Goal: Browse casually

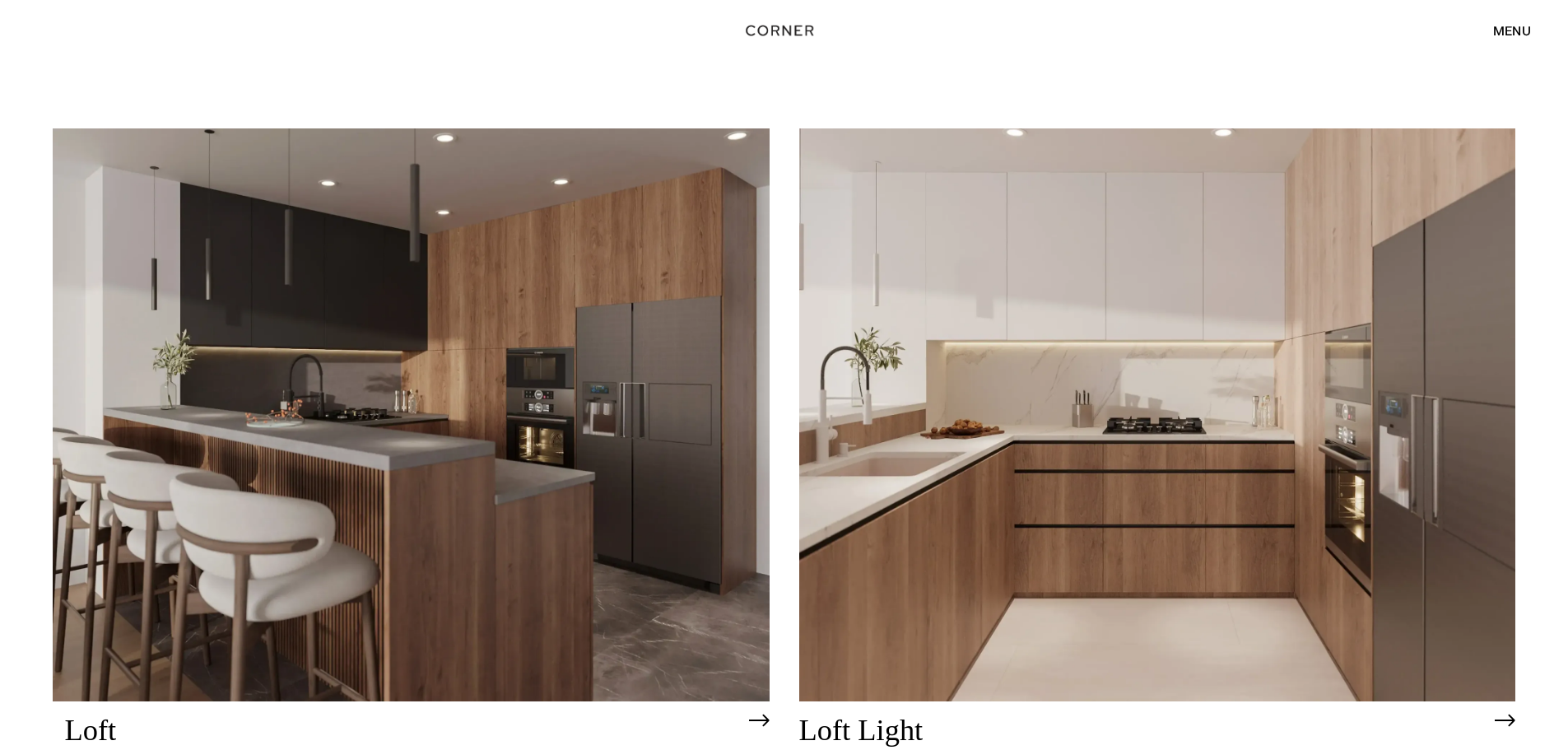
scroll to position [5188, 0]
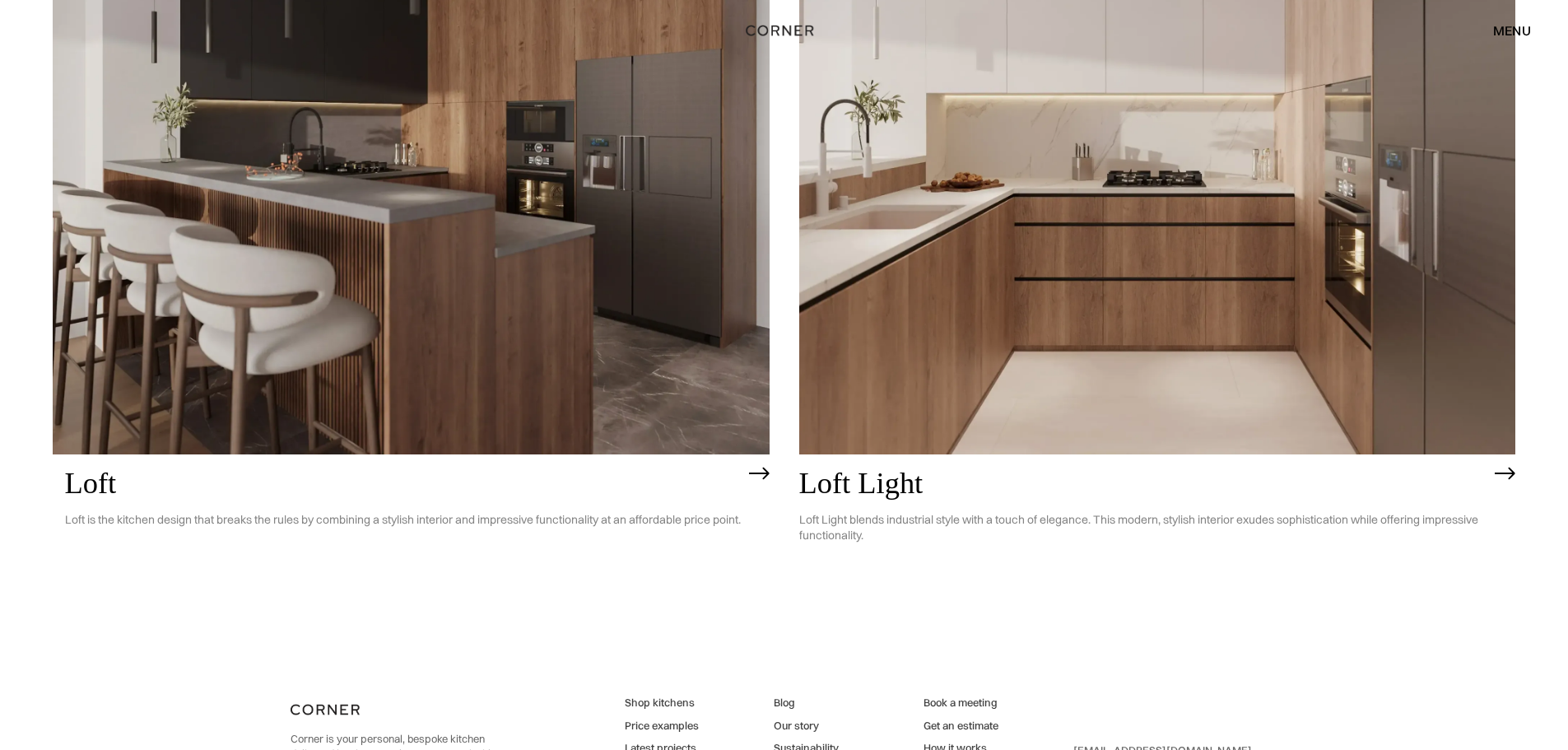
click at [458, 327] on img at bounding box center [411, 168] width 717 height 573
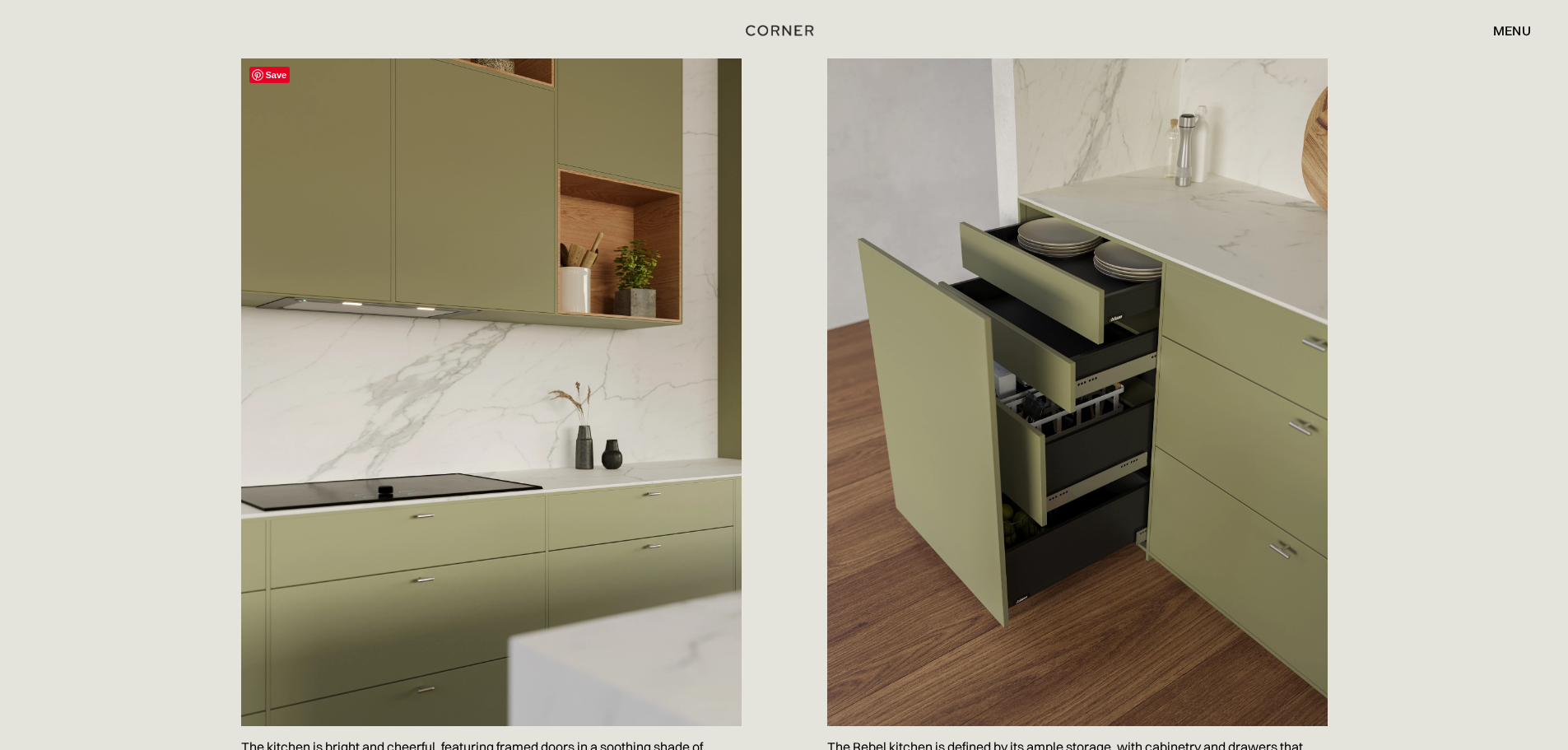
scroll to position [906, 0]
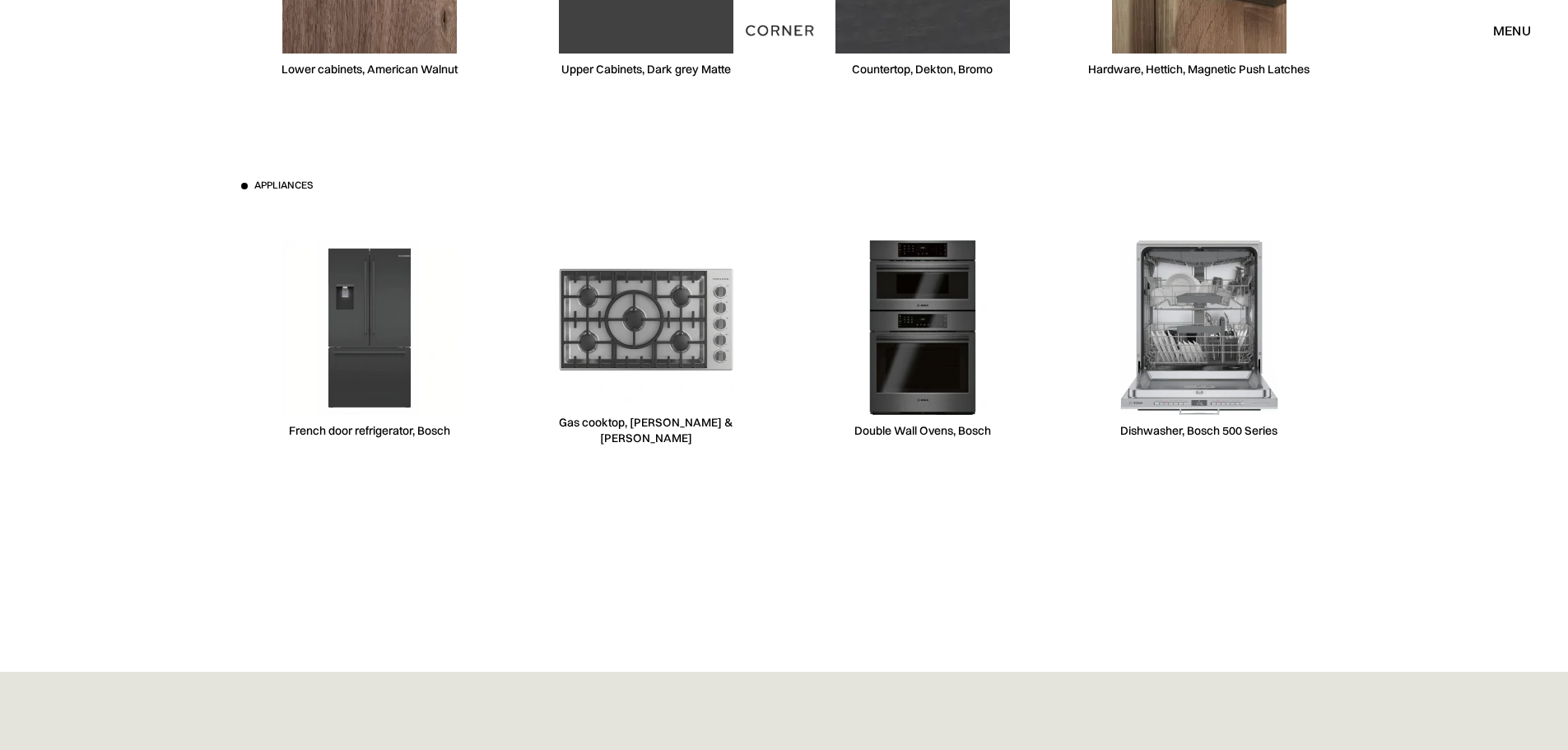
scroll to position [6588, 0]
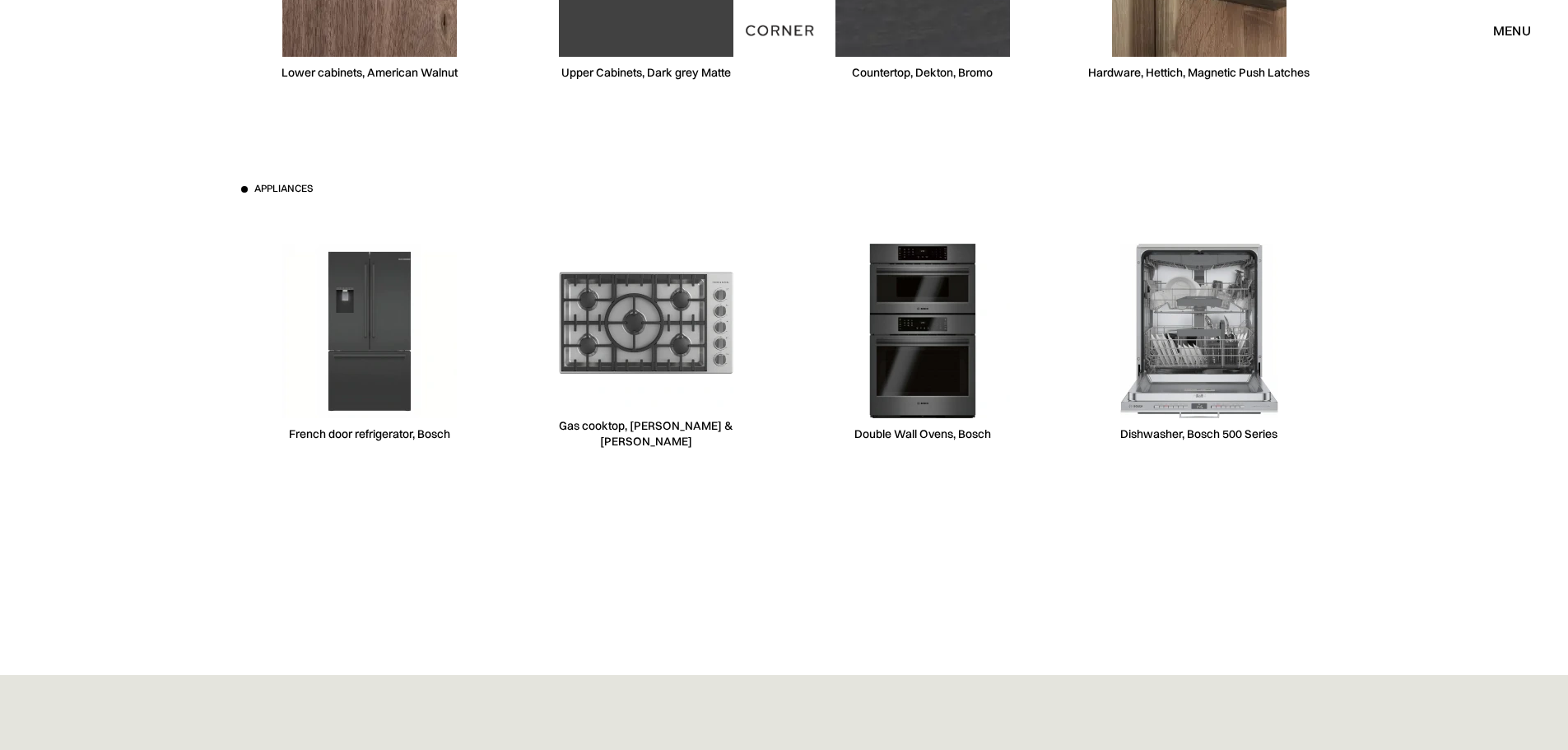
click at [372, 294] on img at bounding box center [370, 331] width 175 height 175
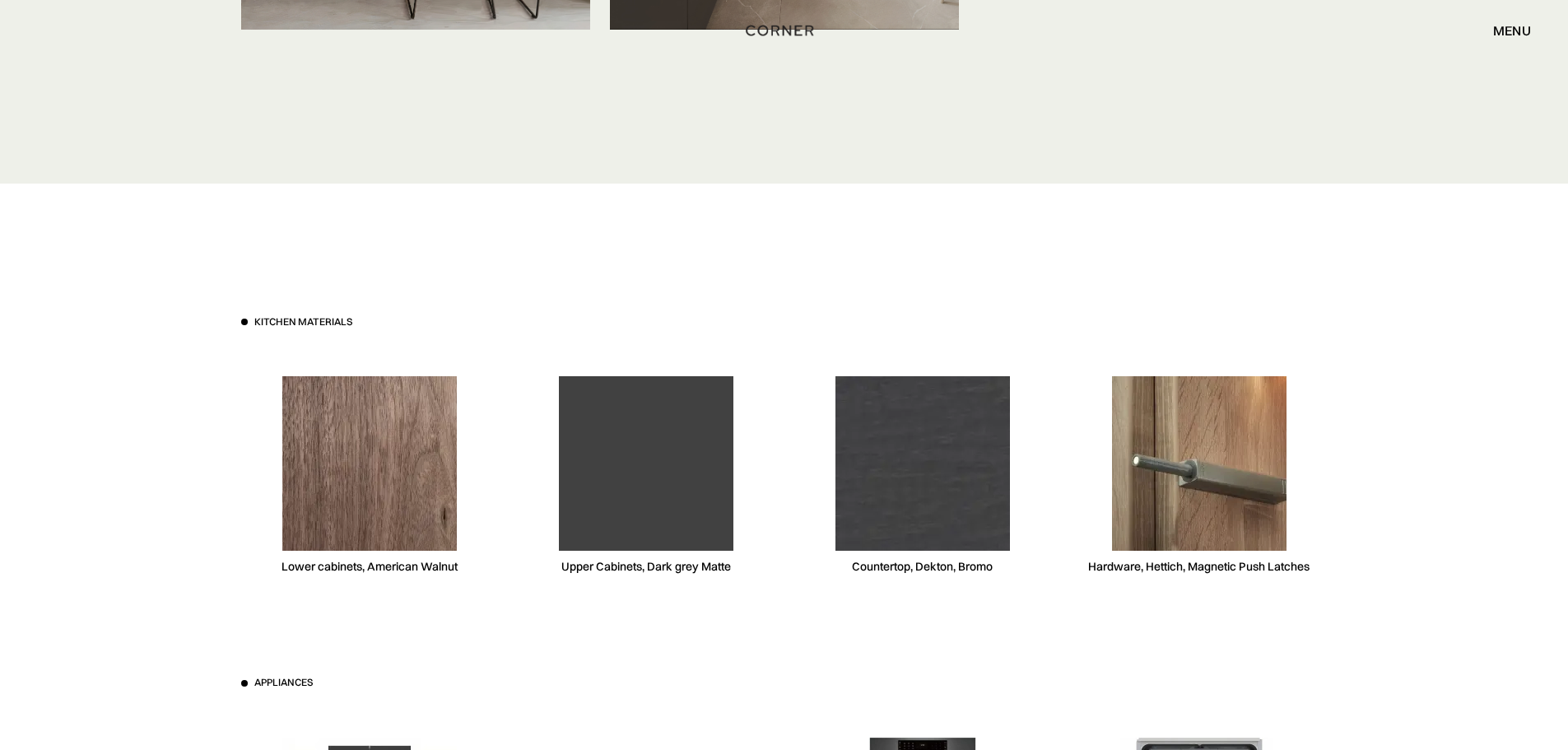
scroll to position [5353, 0]
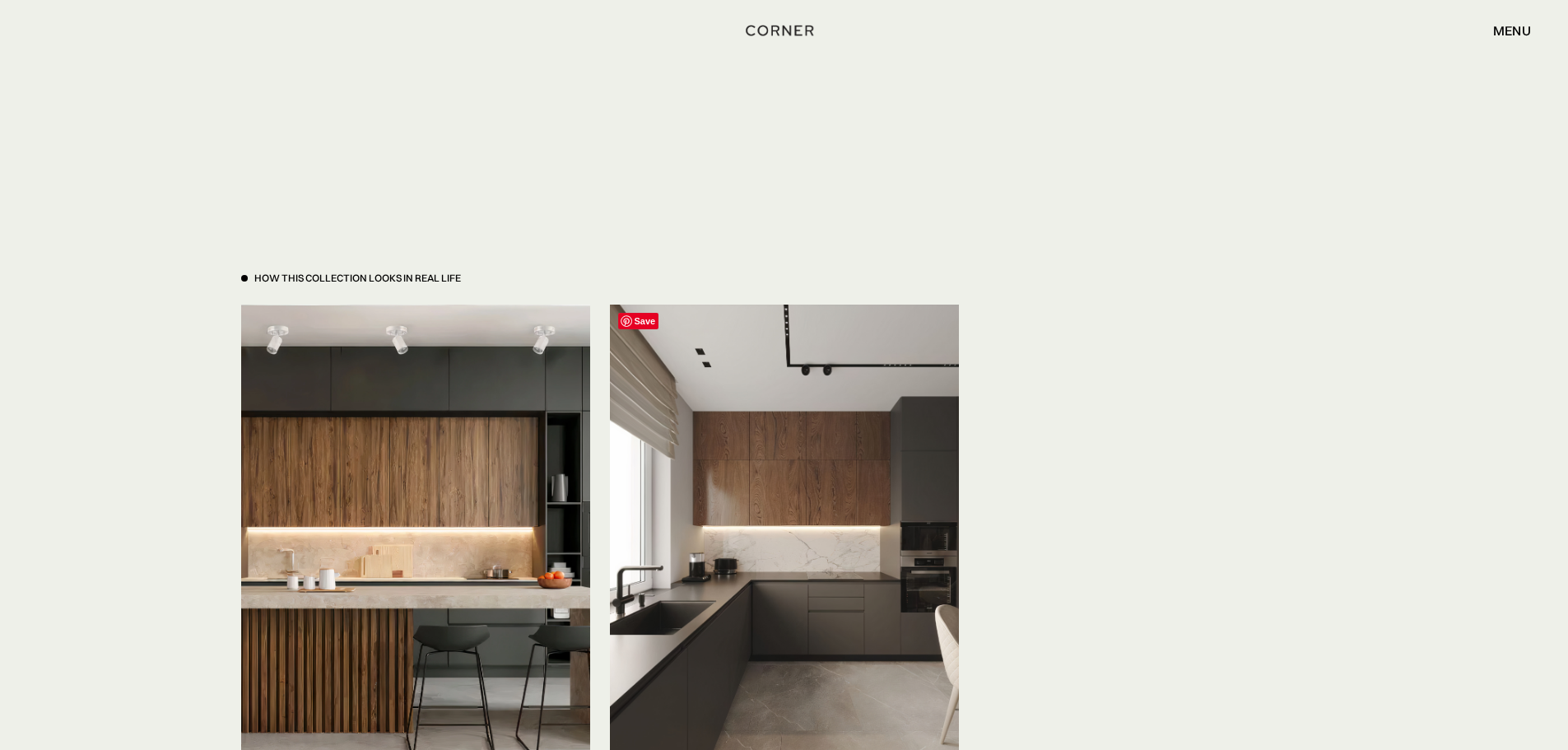
click at [819, 584] on img at bounding box center [784, 537] width 349 height 465
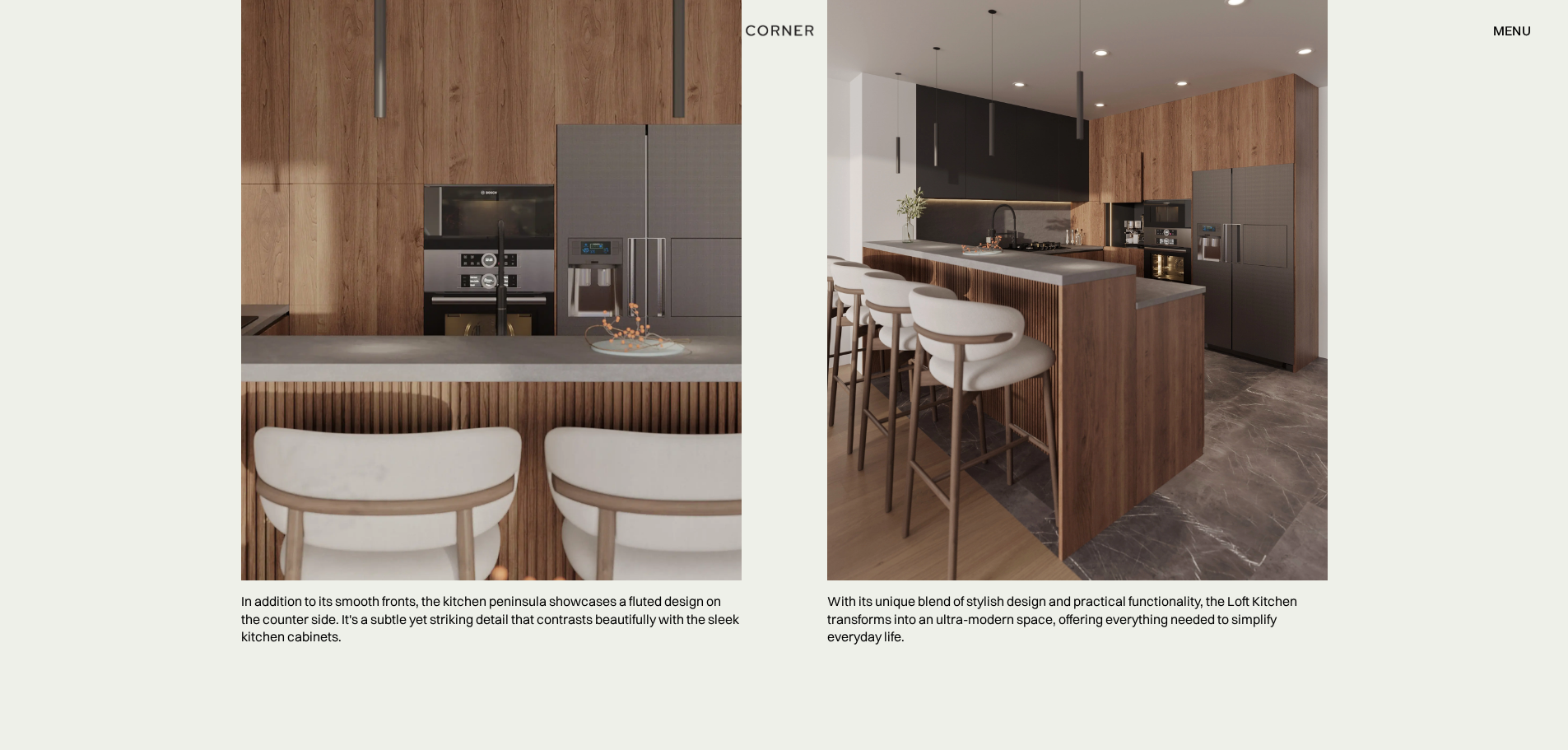
scroll to position [4200, 0]
